Goal: Task Accomplishment & Management: Manage account settings

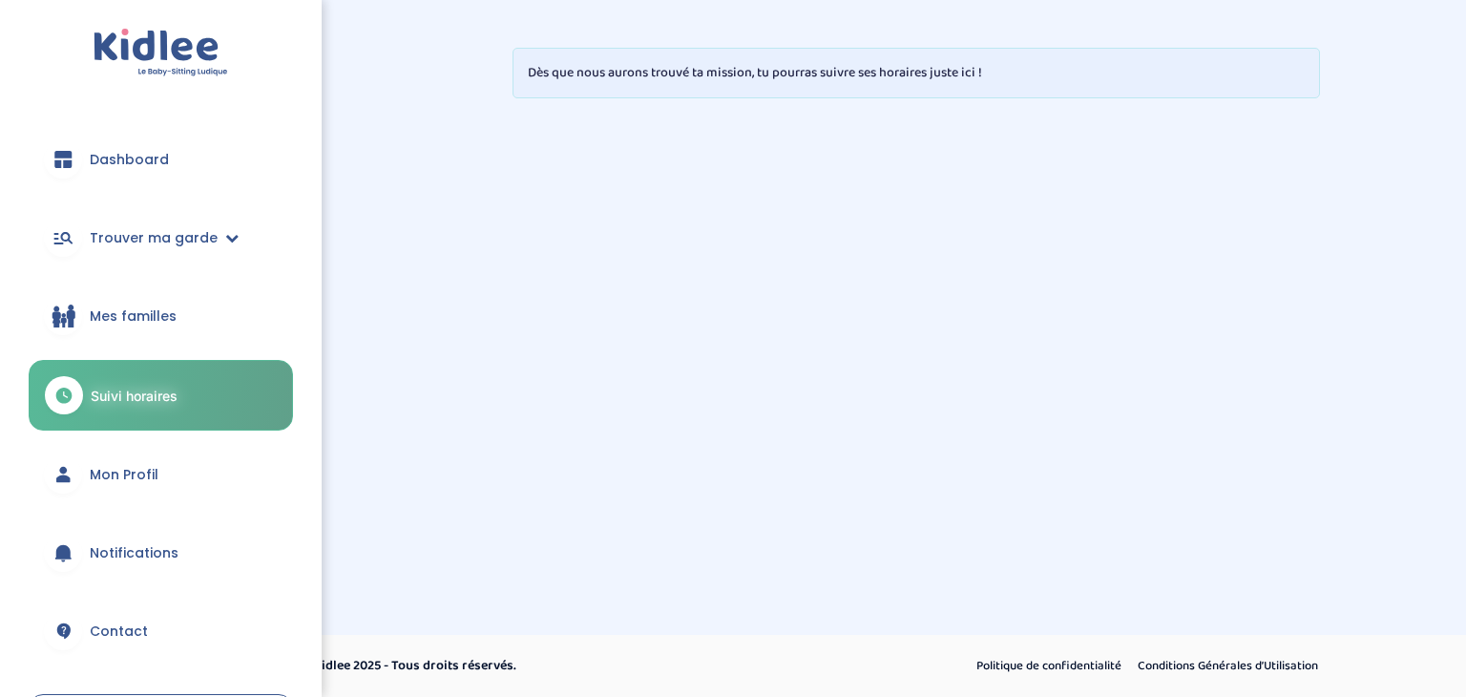
click at [117, 481] on span "Mon Profil" at bounding box center [124, 475] width 69 height 20
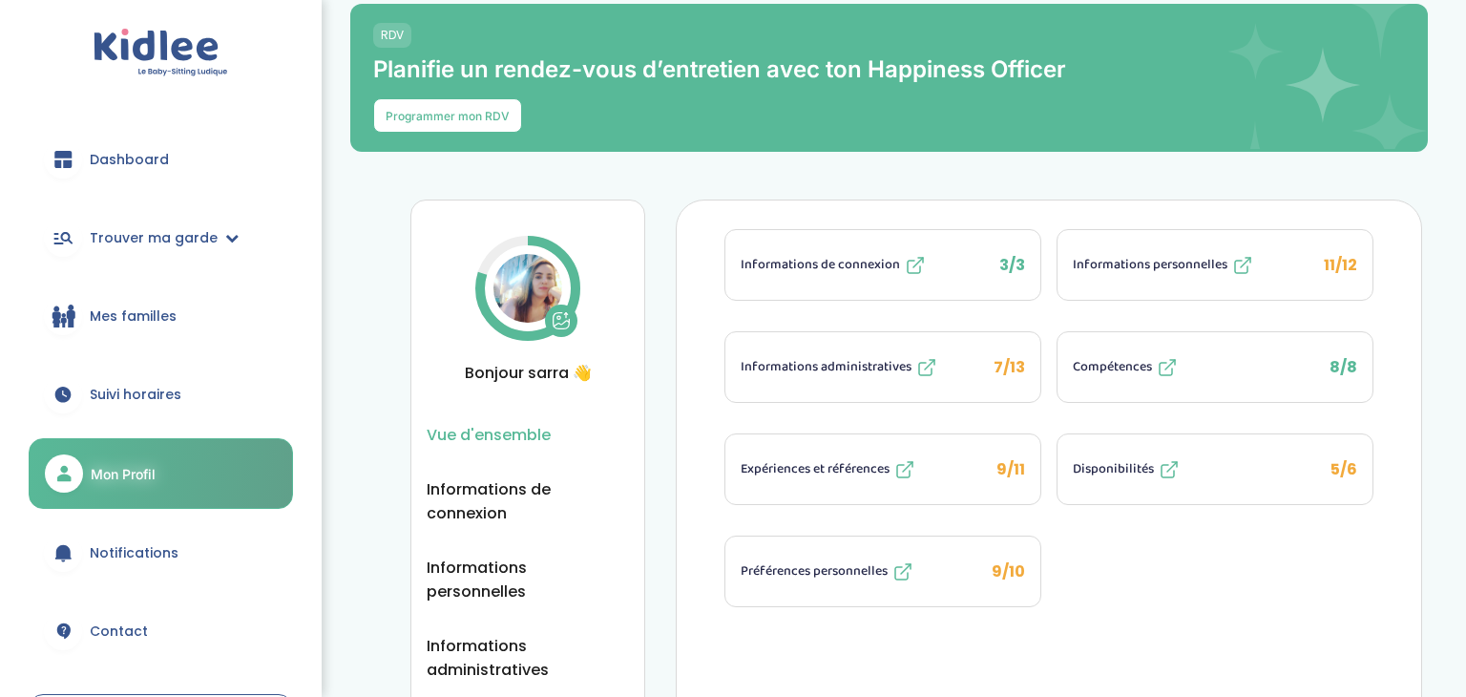
scroll to position [22, 0]
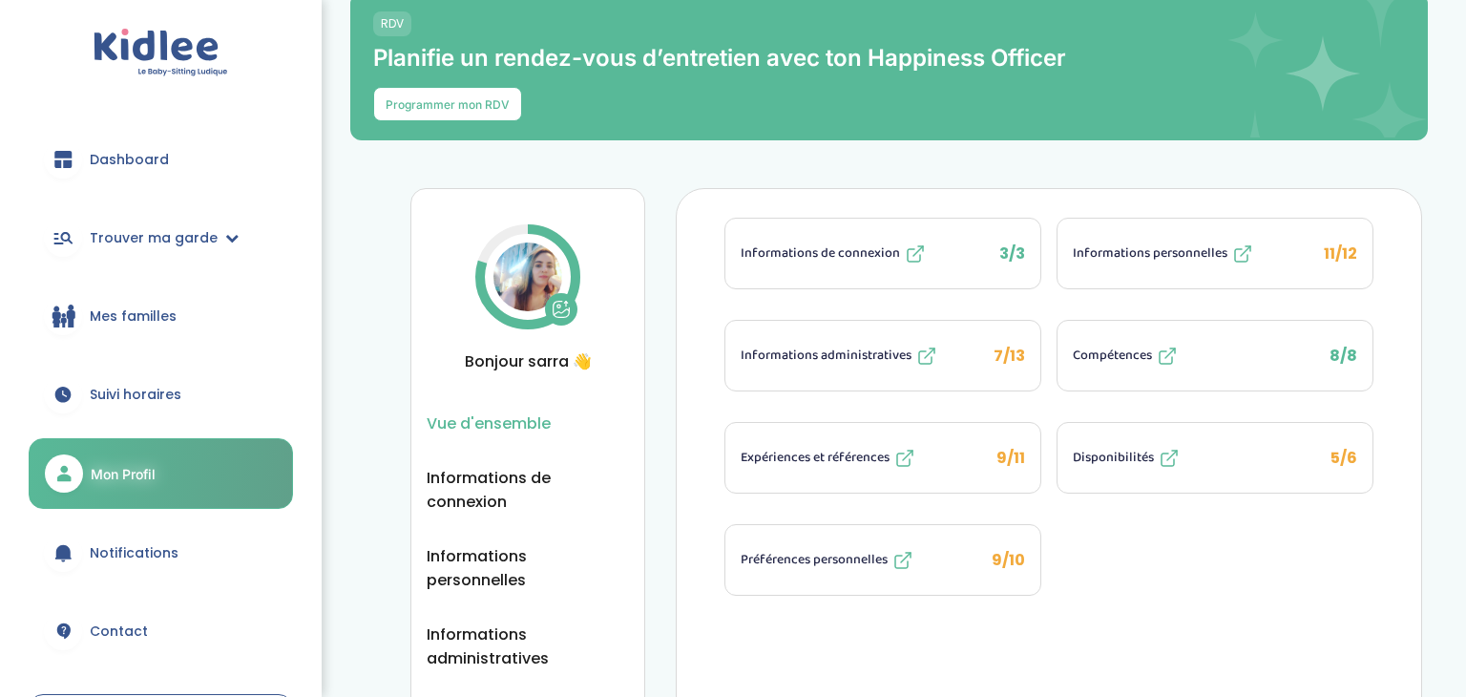
click at [1207, 243] on span "Informations personnelles" at bounding box center [1149, 253] width 155 height 20
click at [871, 368] on button "Informations administratives 7/13" at bounding box center [882, 356] width 315 height 70
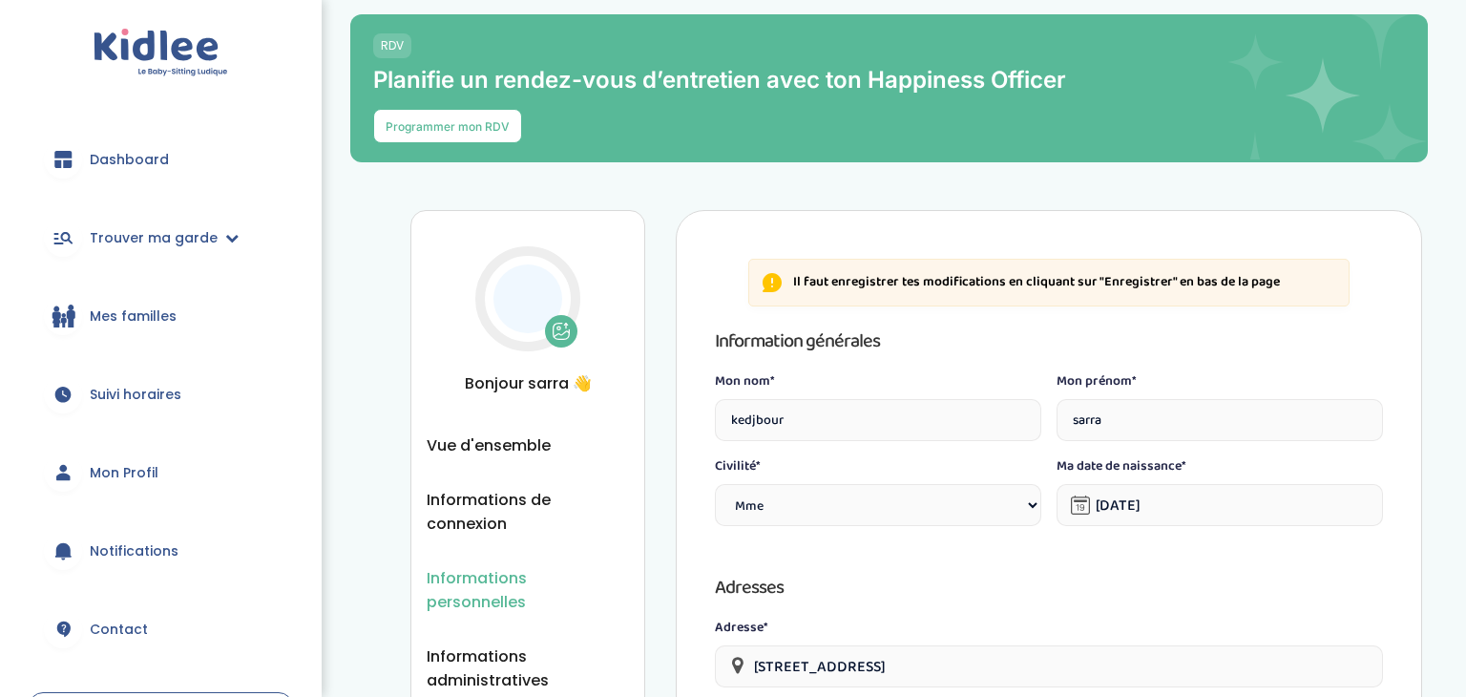
select select "1"
select select "6"
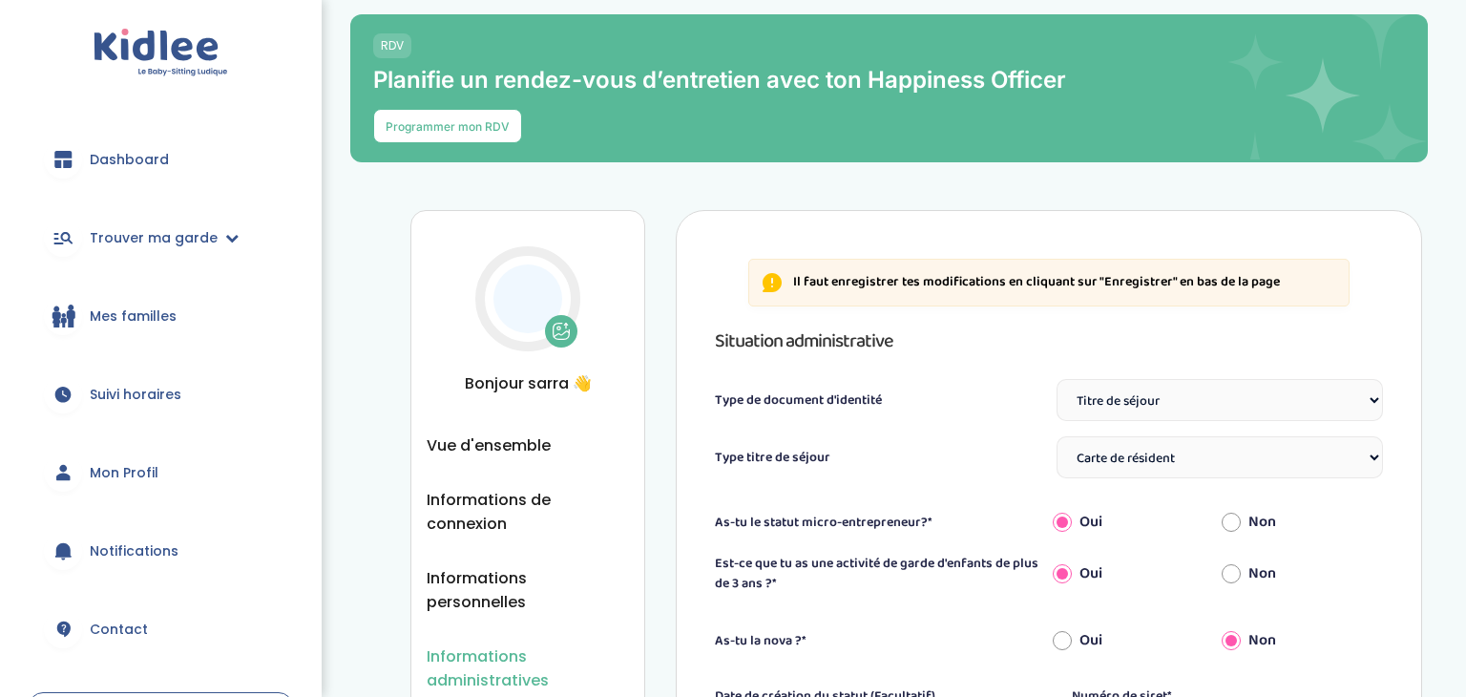
select select "Titre de séjour"
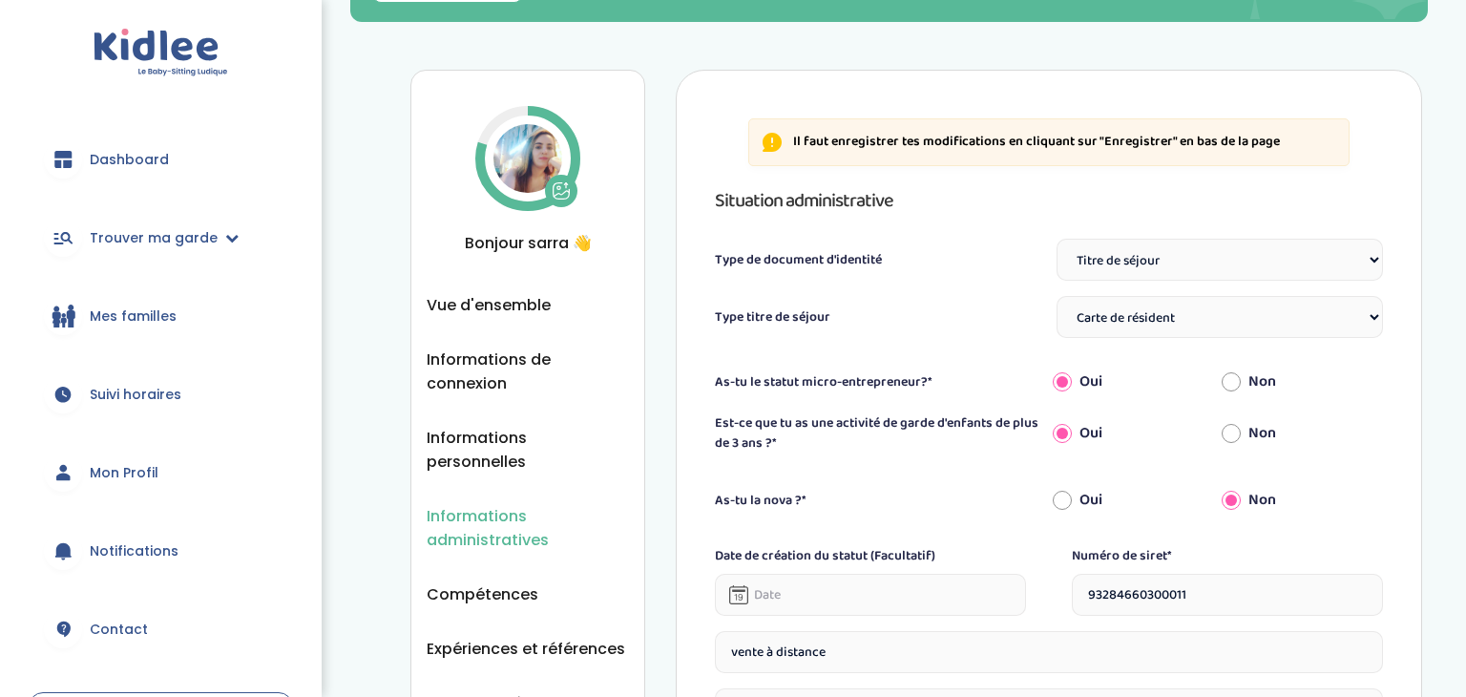
scroll to position [179, 0]
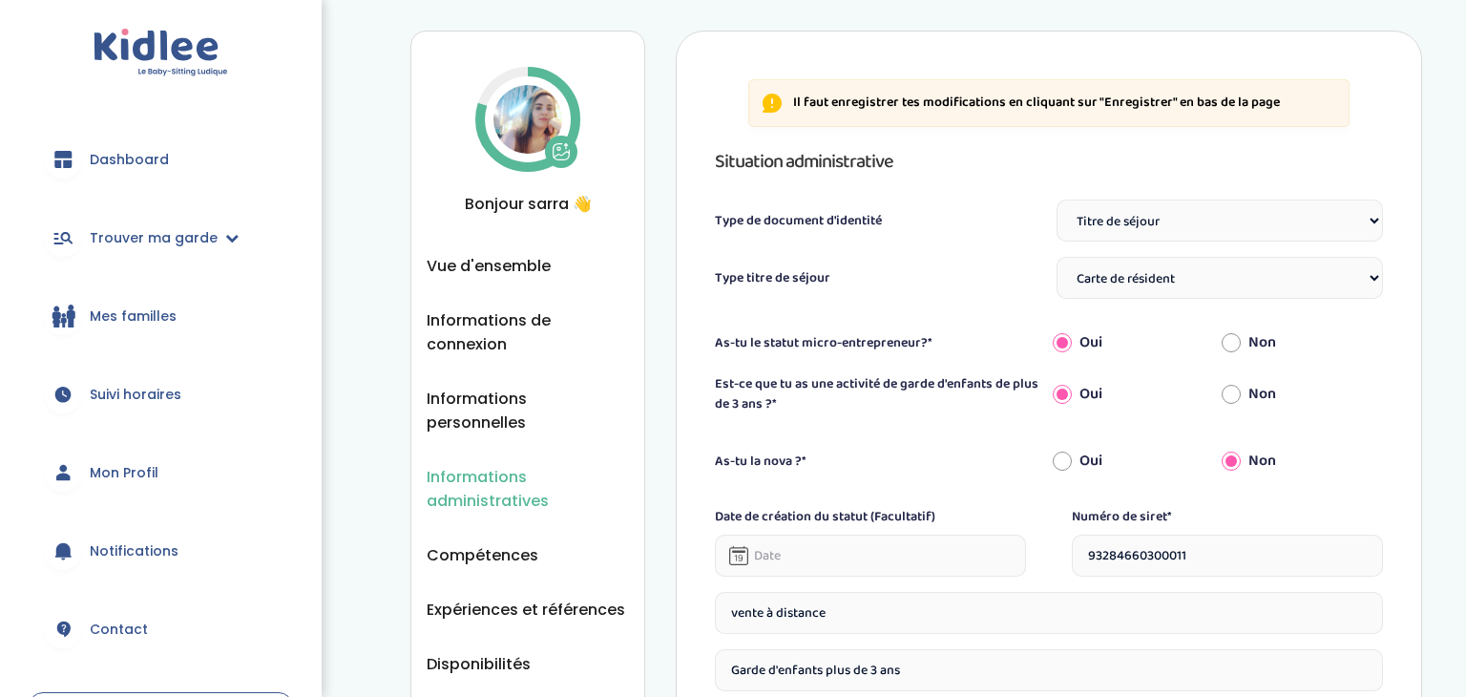
click at [1221, 279] on select "Sélectionne TS Temporaire/ pluriannuel "Vie privée et familiale" TS Temporaire …" at bounding box center [1219, 278] width 326 height 42
select select "Certificat de résidence algérien"
click at [1056, 257] on select "Sélectionne TS Temporaire/ pluriannuel "Vie privée et familiale" TS Temporaire …" at bounding box center [1219, 278] width 326 height 42
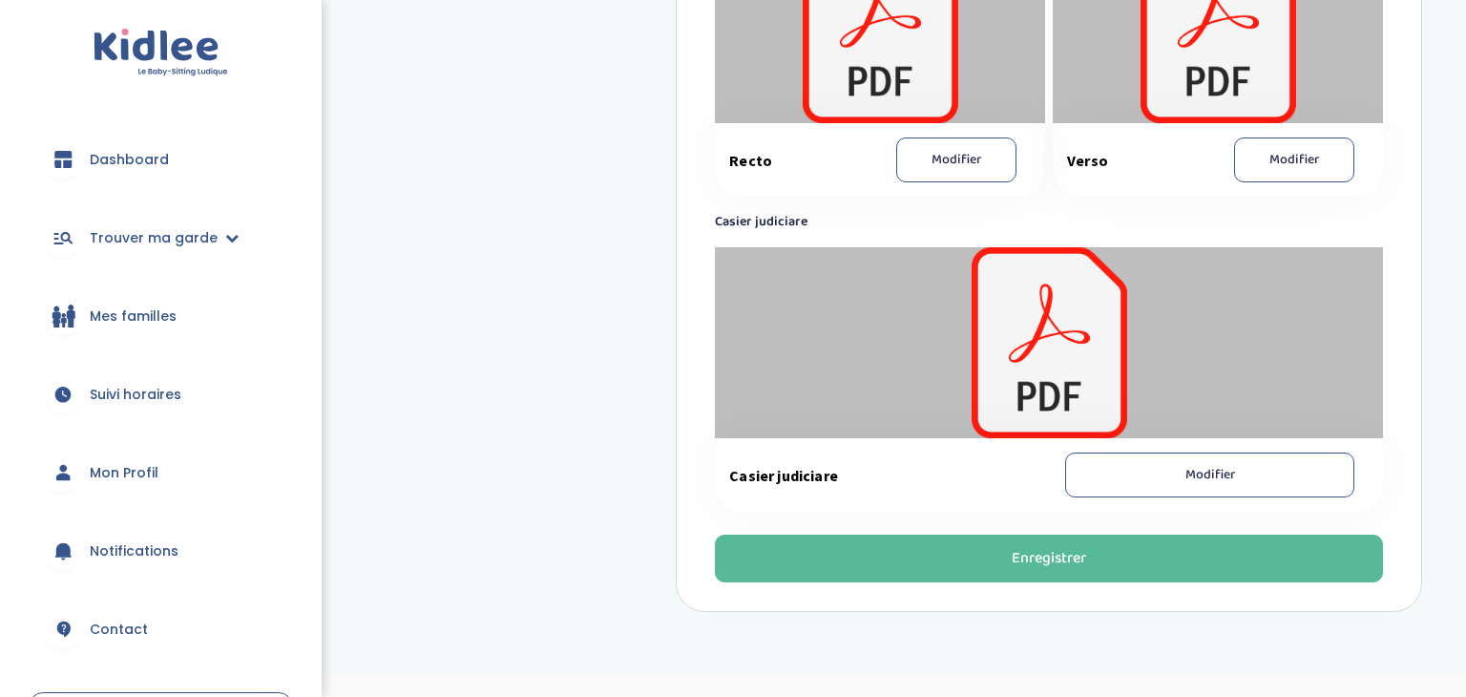
scroll to position [1573, 0]
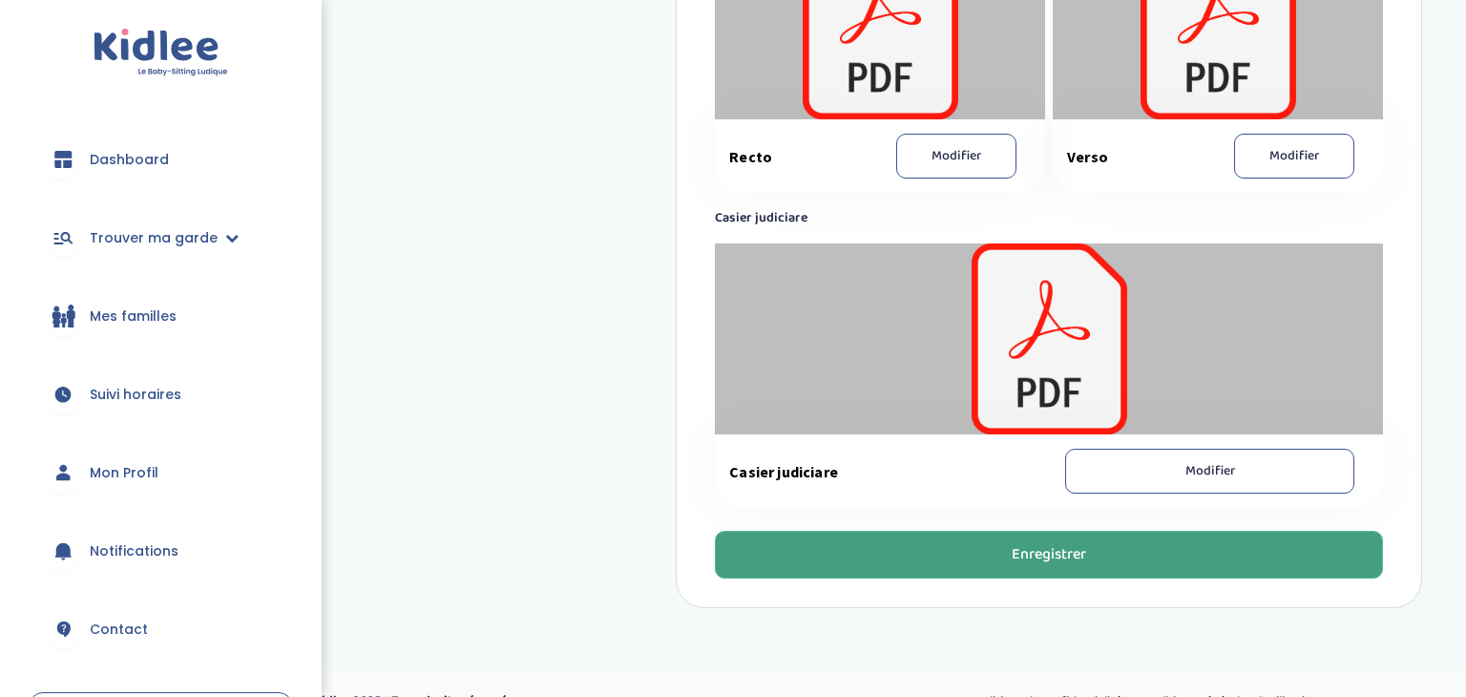
click at [1088, 543] on button "Enregistrer" at bounding box center [1049, 554] width 668 height 48
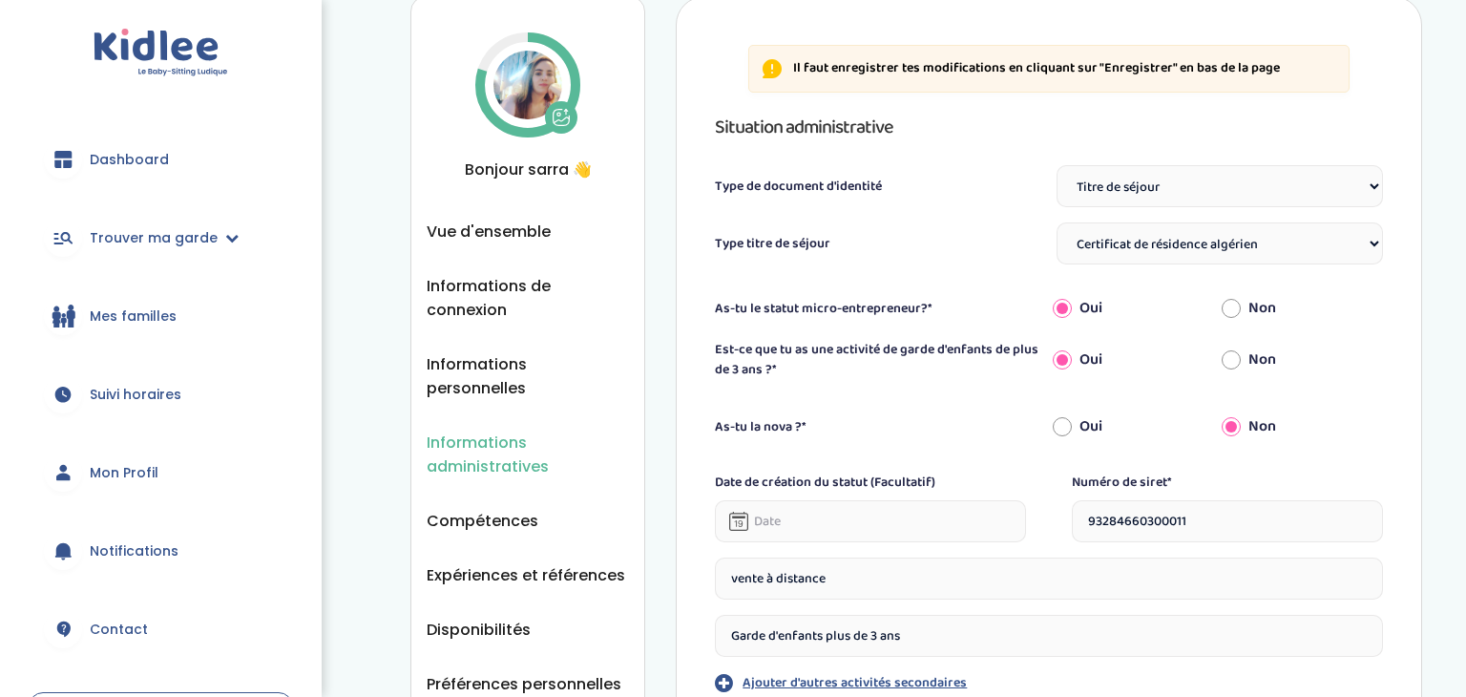
scroll to position [0, 0]
